Goal: Information Seeking & Learning: Learn about a topic

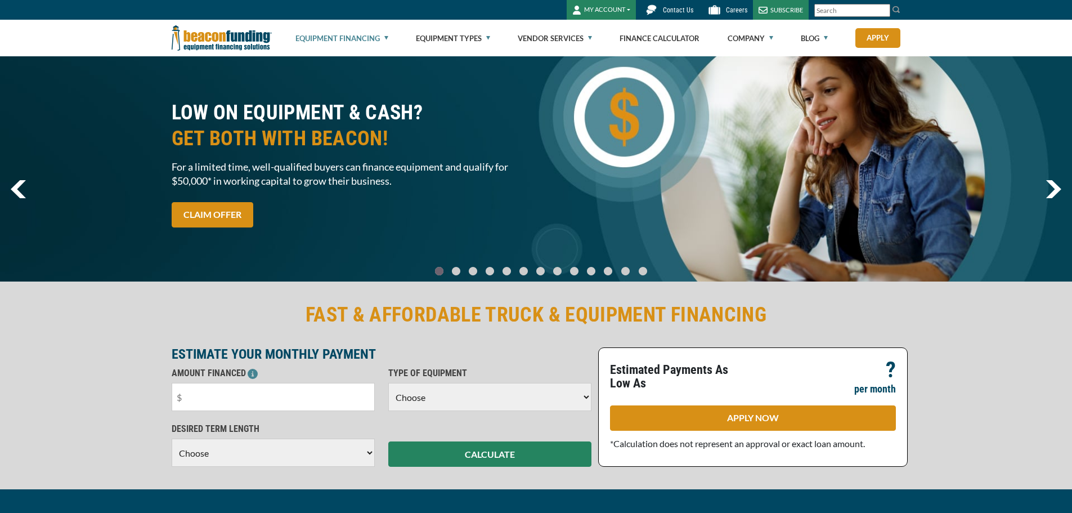
click at [373, 41] on link "Equipment Financing" at bounding box center [342, 38] width 93 height 36
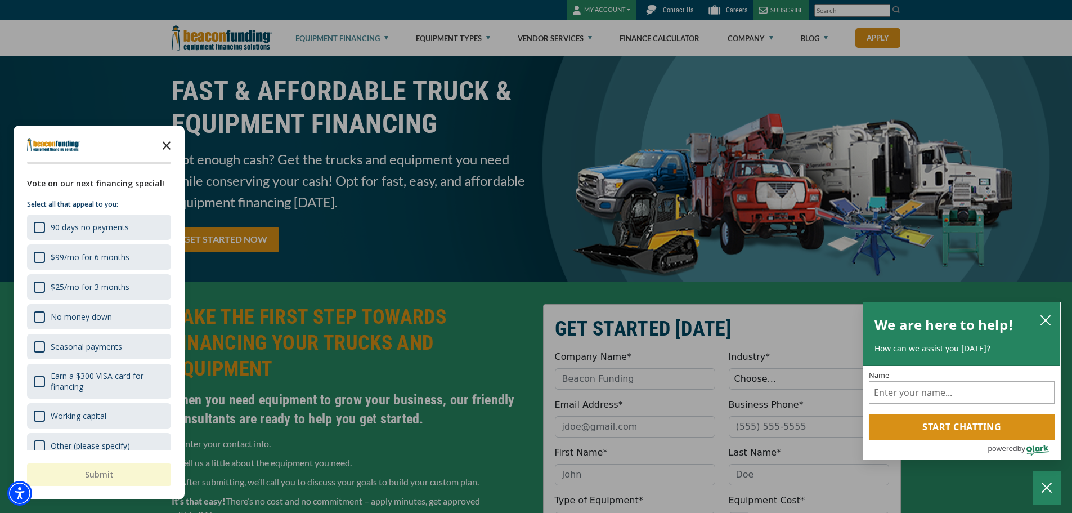
click at [173, 147] on icon "Close the survey" at bounding box center [166, 144] width 23 height 23
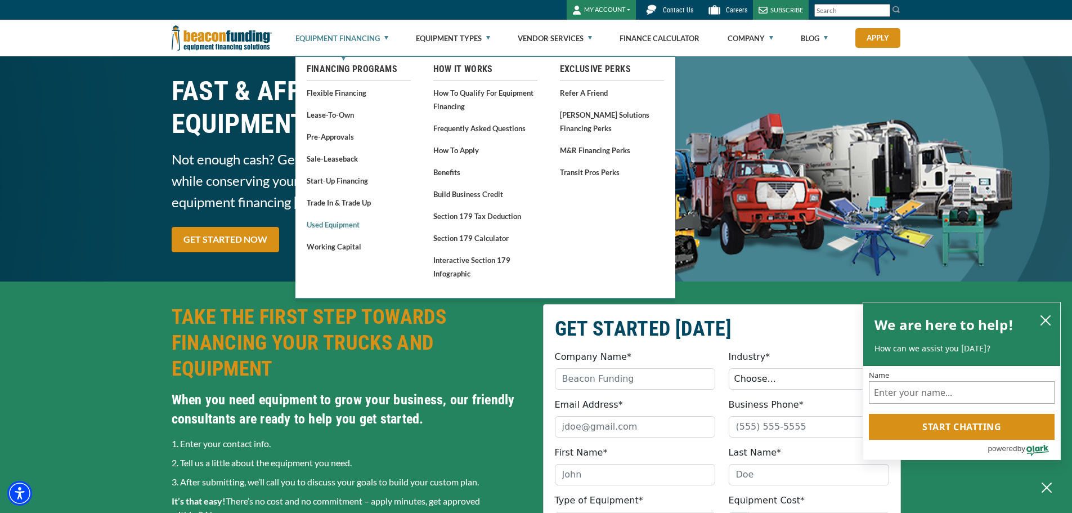
click at [337, 226] on link "Used Equipment" at bounding box center [359, 224] width 104 height 14
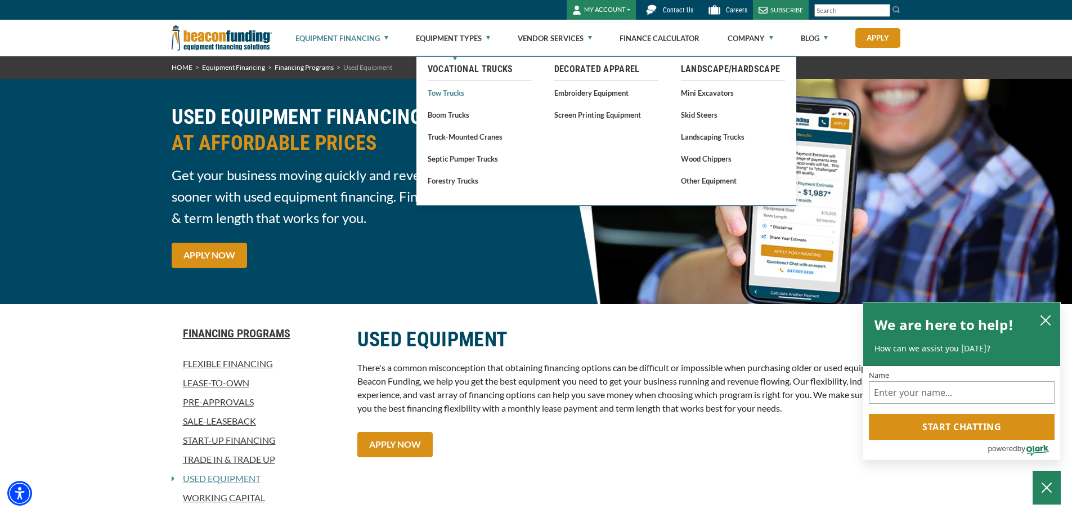
click at [454, 92] on link "Tow Trucks" at bounding box center [480, 93] width 104 height 14
